Goal: Transaction & Acquisition: Purchase product/service

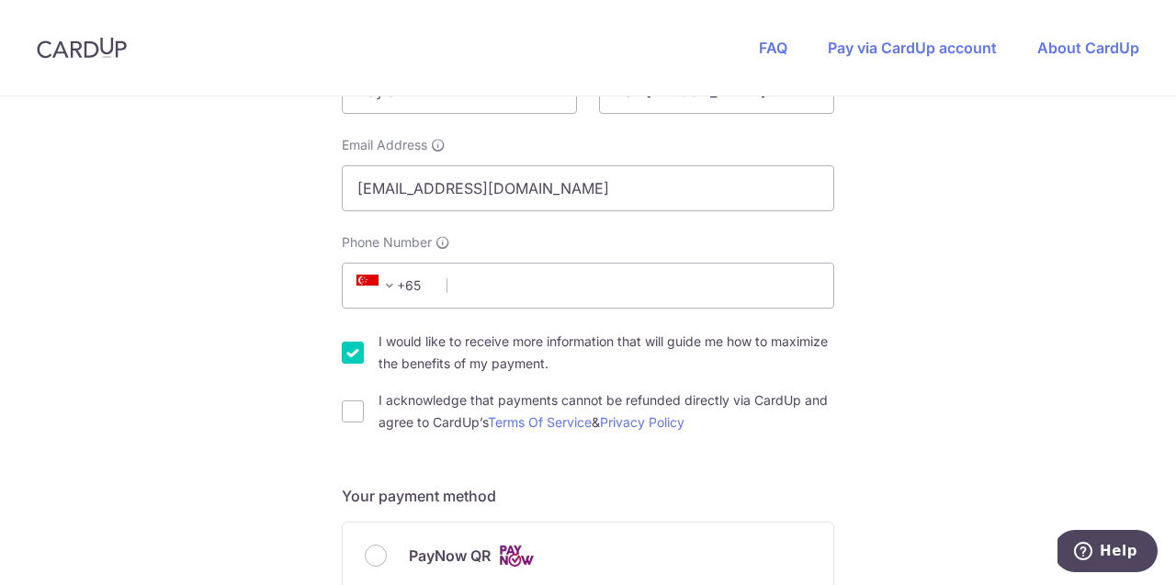
scroll to position [483, 0]
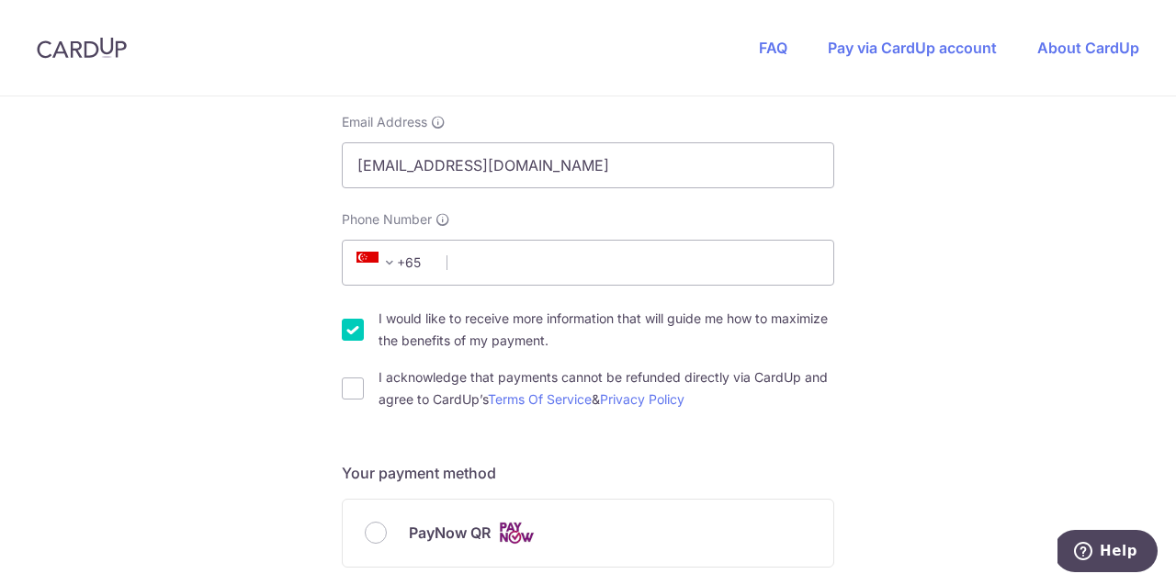
click at [349, 334] on input "I would like to receive more information that will guide me how to maximize the…" at bounding box center [353, 330] width 22 height 22
checkbox input "false"
click at [344, 391] on input "I acknowledge that payments cannot be refunded directly via CardUp and agree to…" at bounding box center [353, 389] width 22 height 22
checkbox input "true"
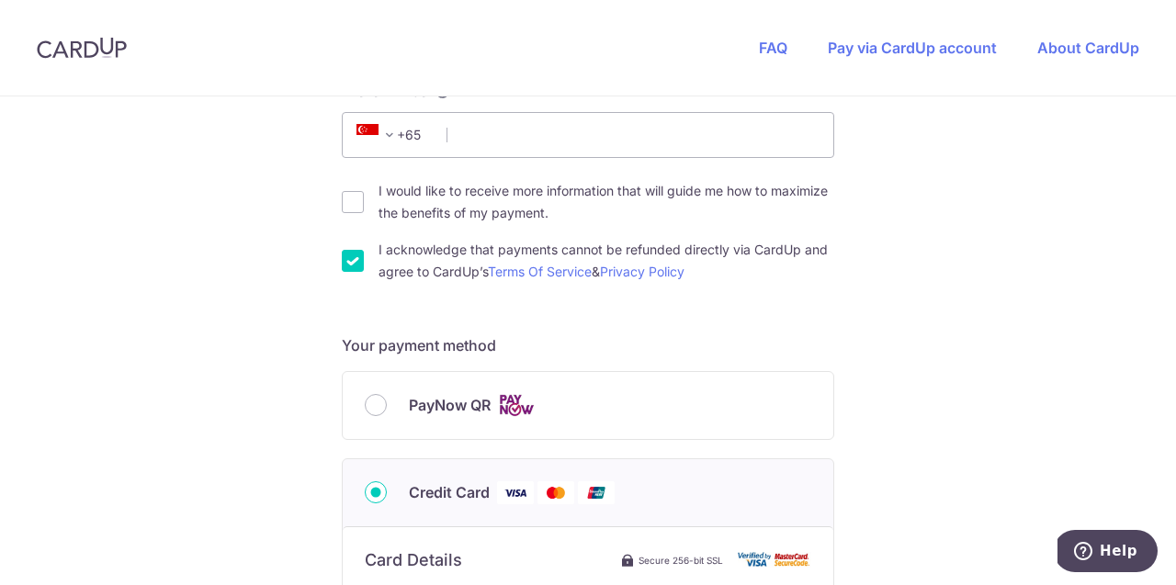
scroll to position [633, 0]
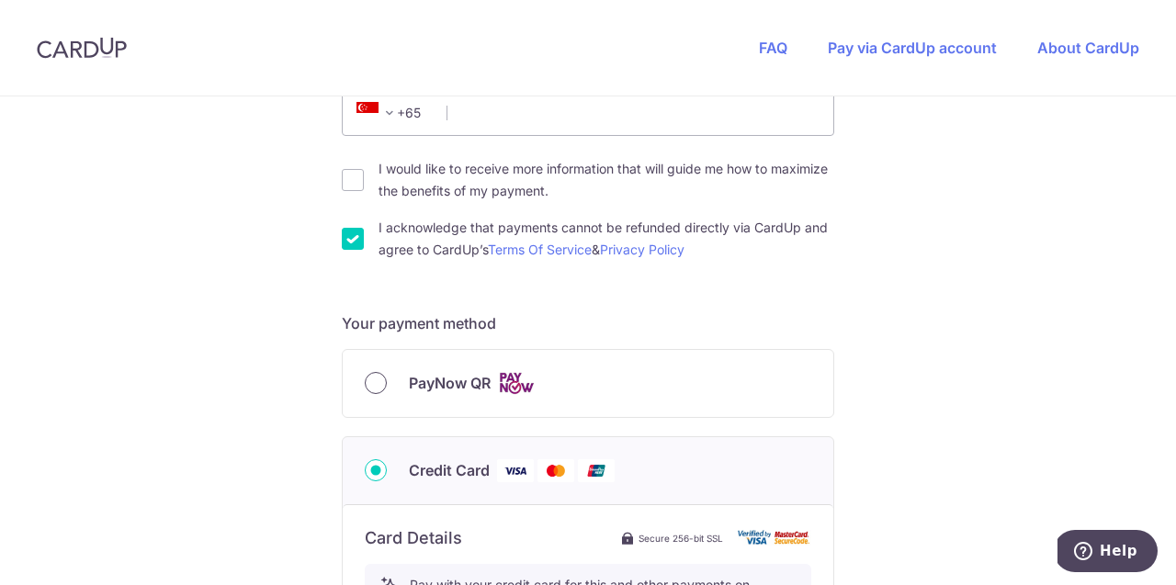
click at [369, 390] on input "PayNow QR" at bounding box center [376, 383] width 22 height 22
radio input "true"
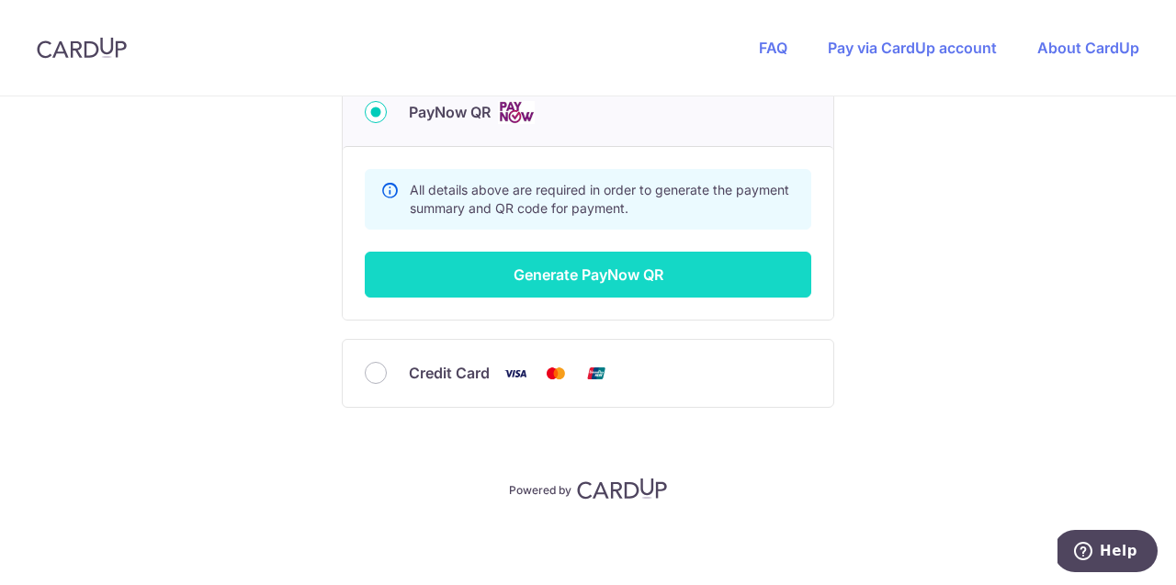
click at [496, 282] on button "Generate PayNow QR" at bounding box center [588, 275] width 447 height 46
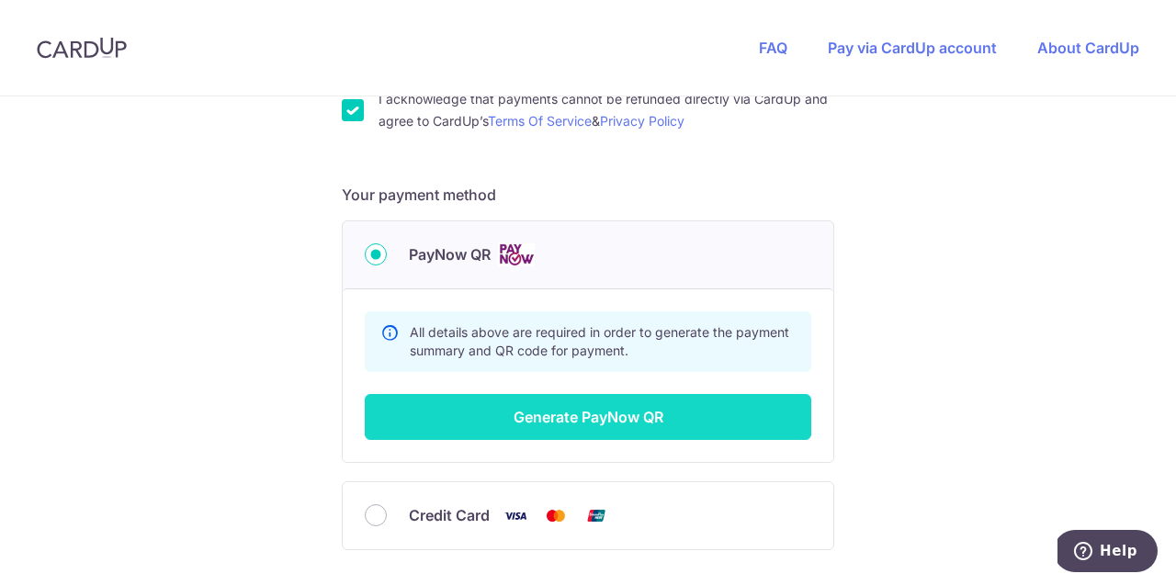
scroll to position [774, 0]
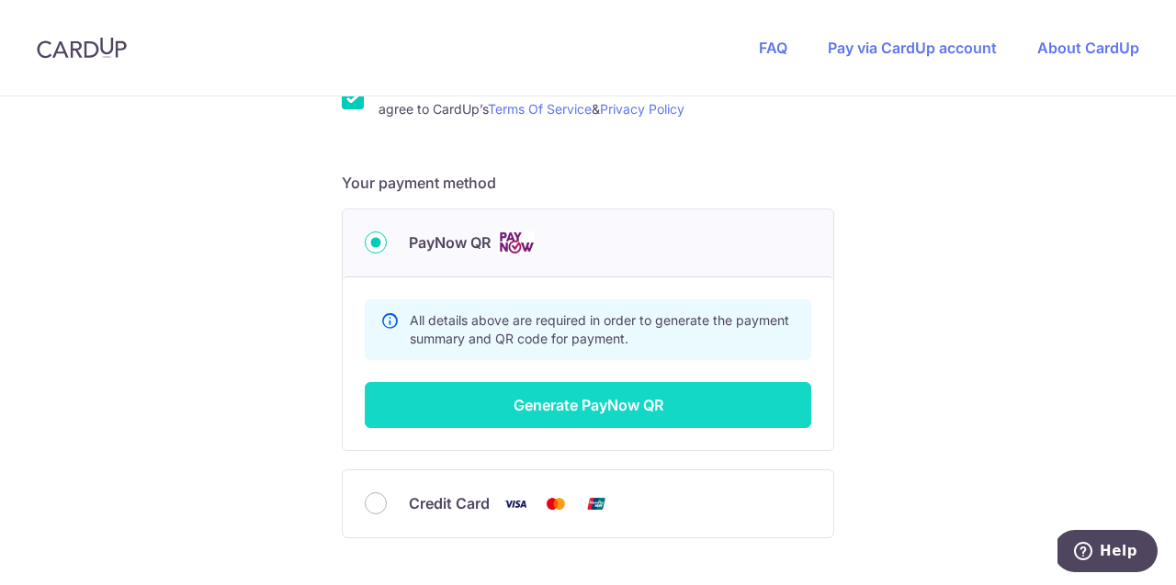
type input "94507424"
click at [565, 411] on button "Generate PayNow QR" at bounding box center [588, 405] width 447 height 46
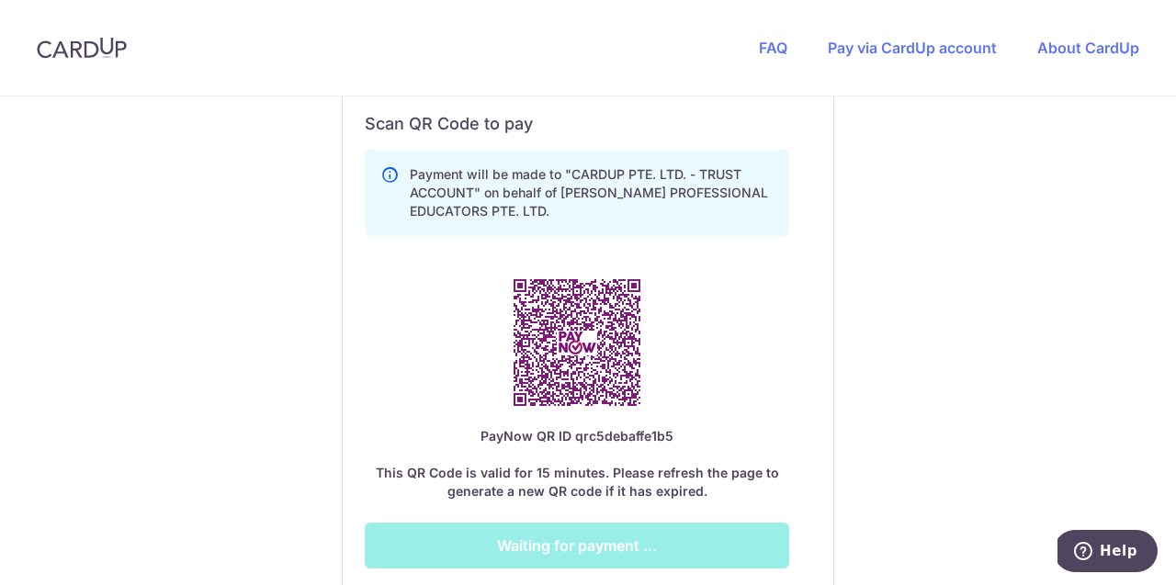
scroll to position [1066, 0]
